Goal: Task Accomplishment & Management: Complete application form

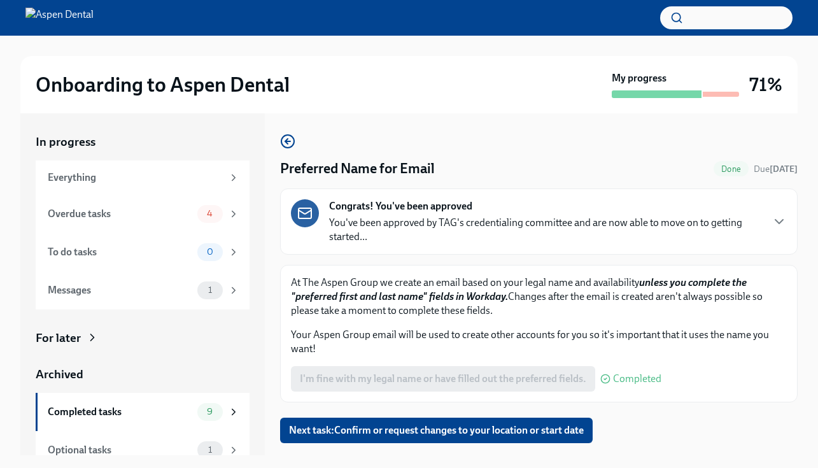
scroll to position [23, 0]
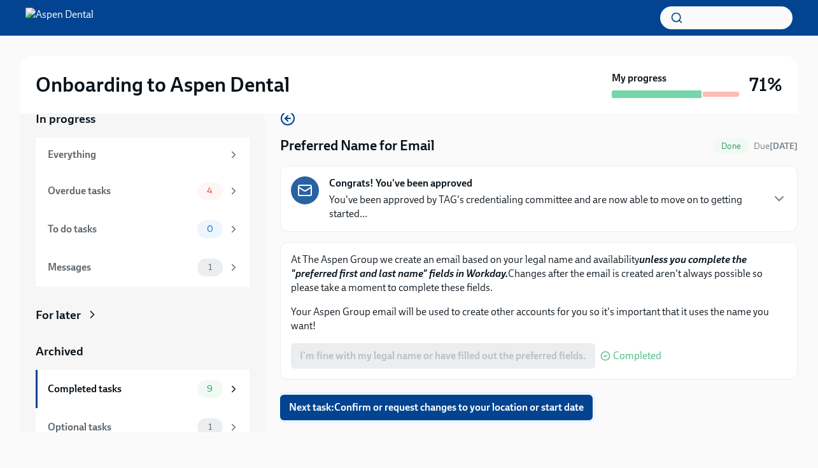
click at [505, 406] on span "Next task : Confirm or request changes to your location or start date" at bounding box center [436, 407] width 295 height 13
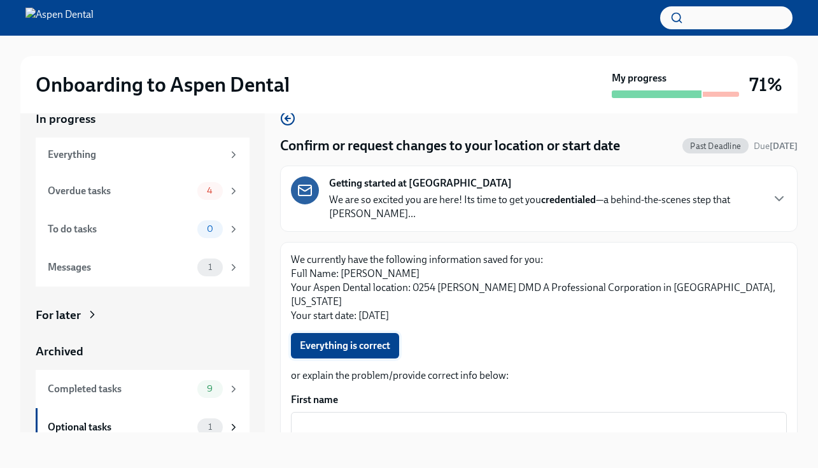
click at [384, 339] on span "Everything is correct" at bounding box center [345, 345] width 90 height 13
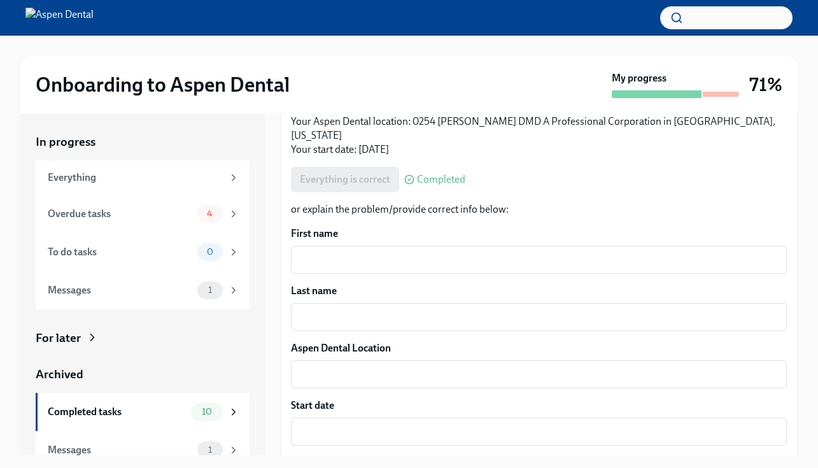
scroll to position [263, 0]
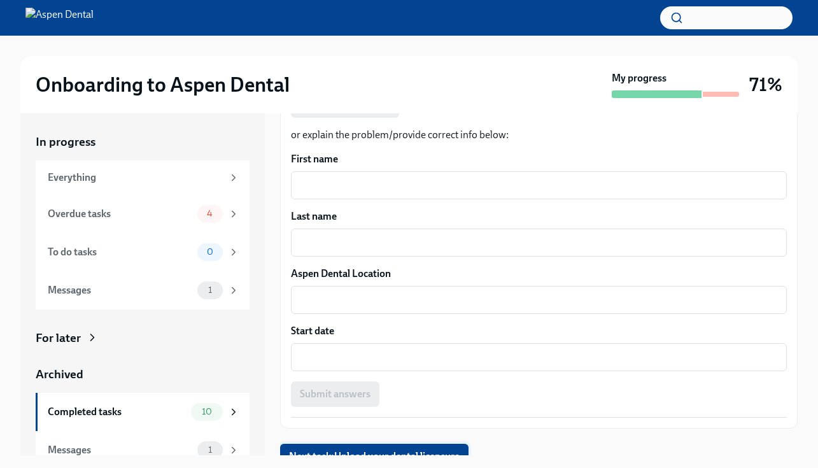
click at [414, 450] on span "Next task : Upload your dental licensure" at bounding box center [374, 456] width 171 height 13
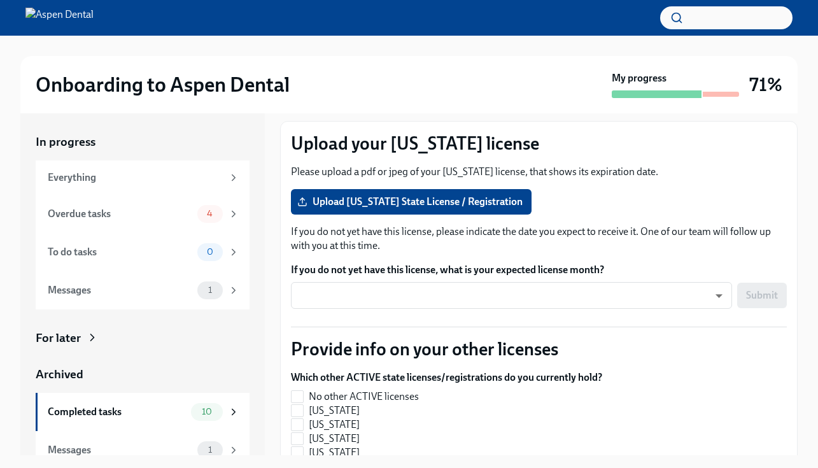
scroll to position [130, 0]
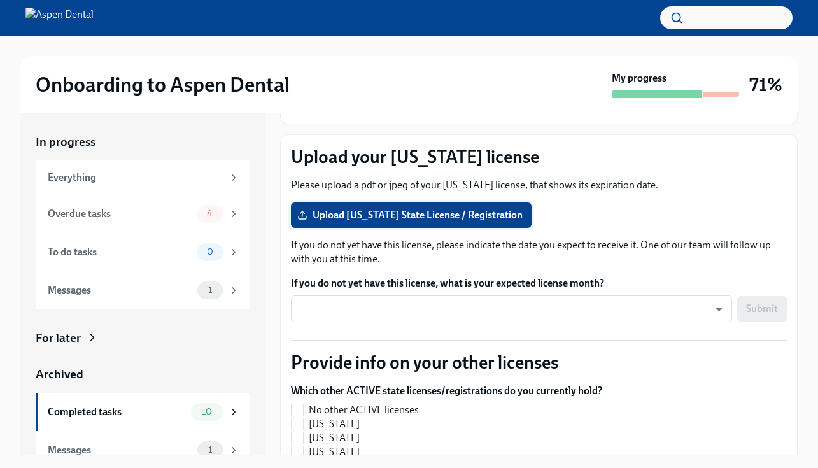
click at [379, 221] on span "Upload [US_STATE] State License / Registration" at bounding box center [411, 215] width 223 height 13
click at [0, 0] on input "Upload [US_STATE] State License / Registration" at bounding box center [0, 0] width 0 height 0
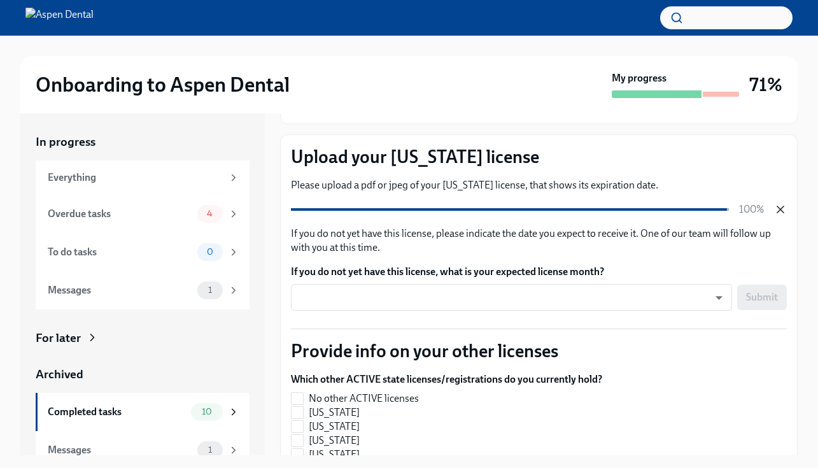
click at [781, 204] on icon "button" at bounding box center [780, 209] width 13 height 13
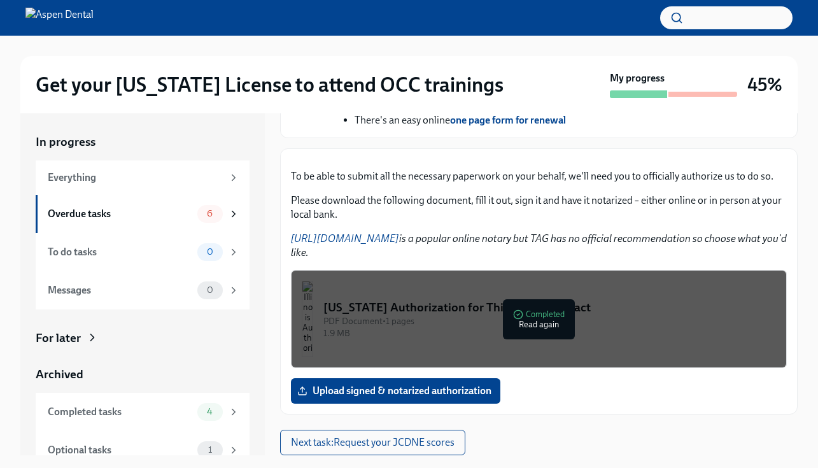
scroll to position [753, 0]
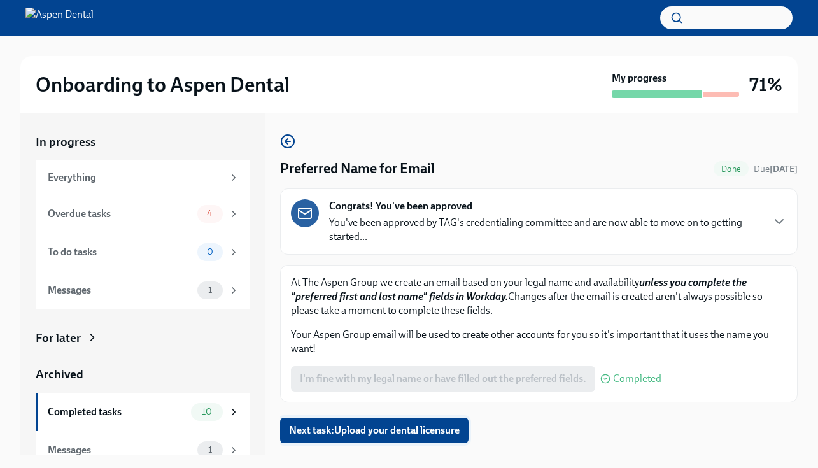
click at [375, 436] on span "Next task : Upload your dental licensure" at bounding box center [374, 430] width 171 height 13
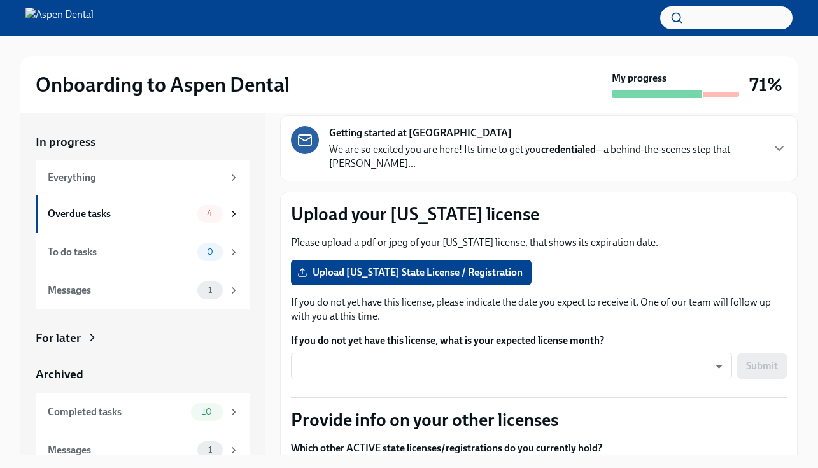
scroll to position [77, 0]
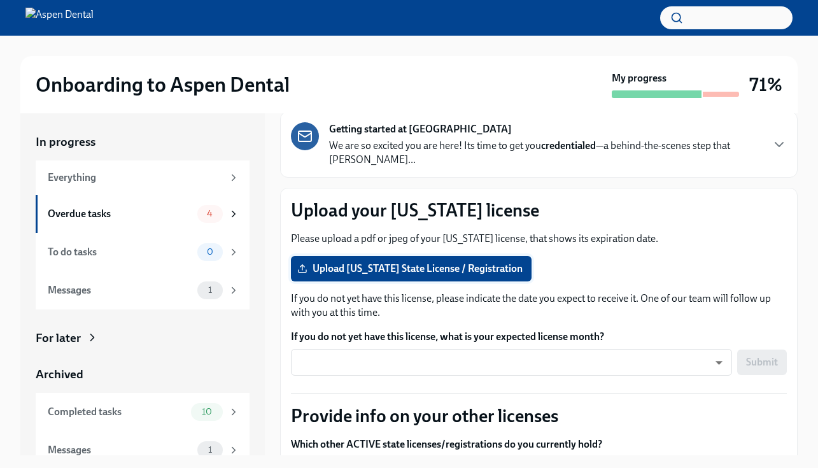
click at [418, 259] on label "Upload [US_STATE] State License / Registration" at bounding box center [411, 268] width 241 height 25
click at [0, 0] on input "Upload [US_STATE] State License / Registration" at bounding box center [0, 0] width 0 height 0
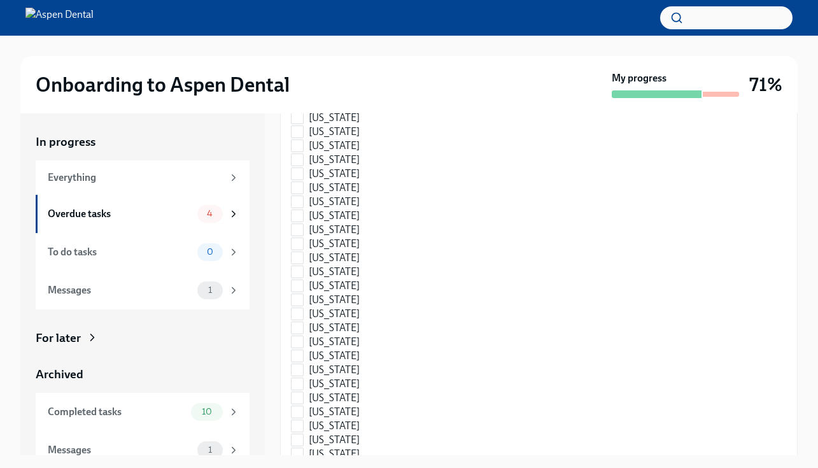
scroll to position [666, 0]
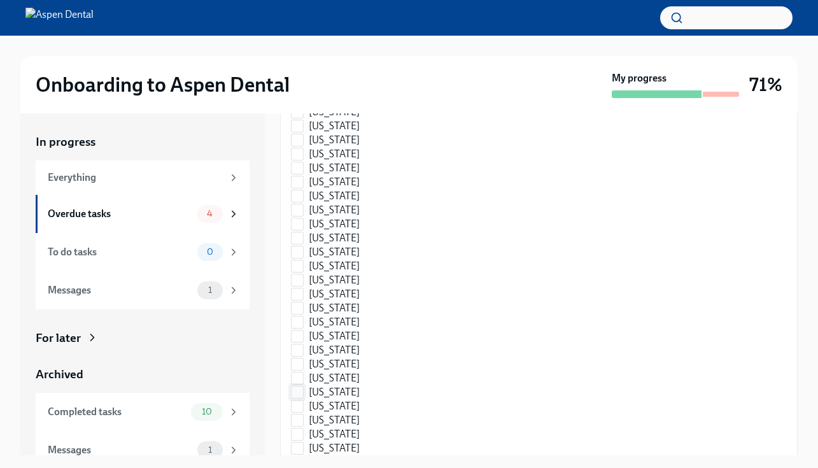
click at [293, 393] on input "[US_STATE]" at bounding box center [296, 391] width 11 height 11
checkbox input "true"
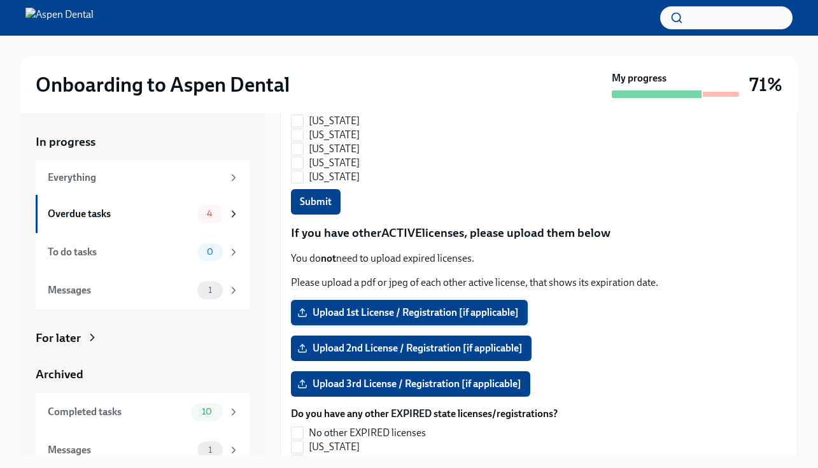
scroll to position [1066, 0]
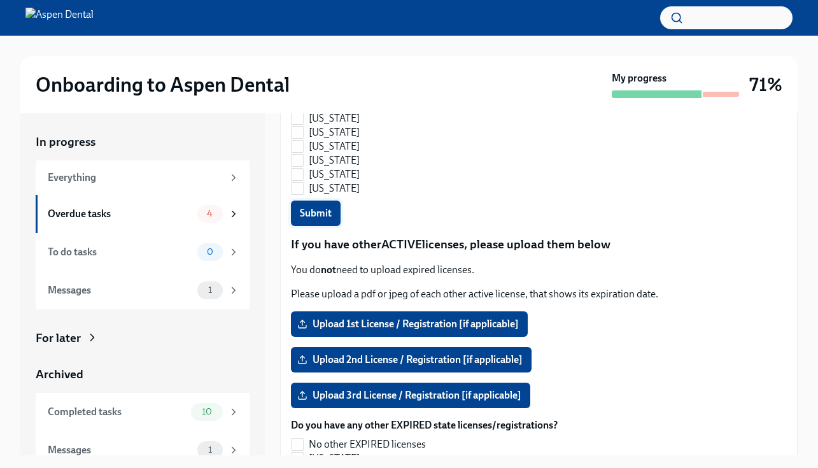
click at [318, 214] on span "Submit" at bounding box center [316, 213] width 32 height 13
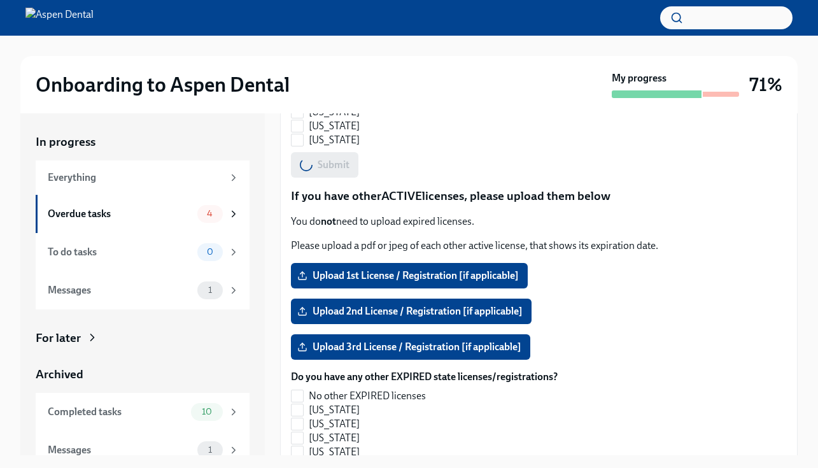
scroll to position [1116, 0]
